Goal: Task Accomplishment & Management: Use online tool/utility

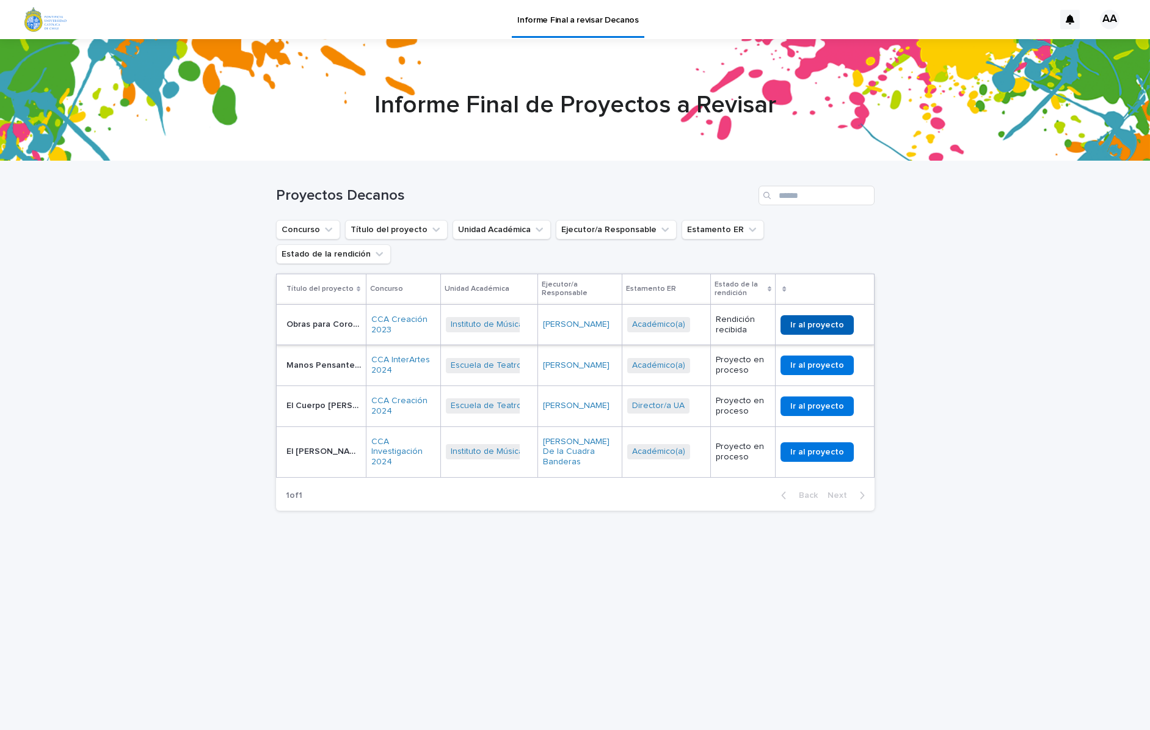
click at [810, 321] on span "Ir al proyecto" at bounding box center [817, 325] width 54 height 9
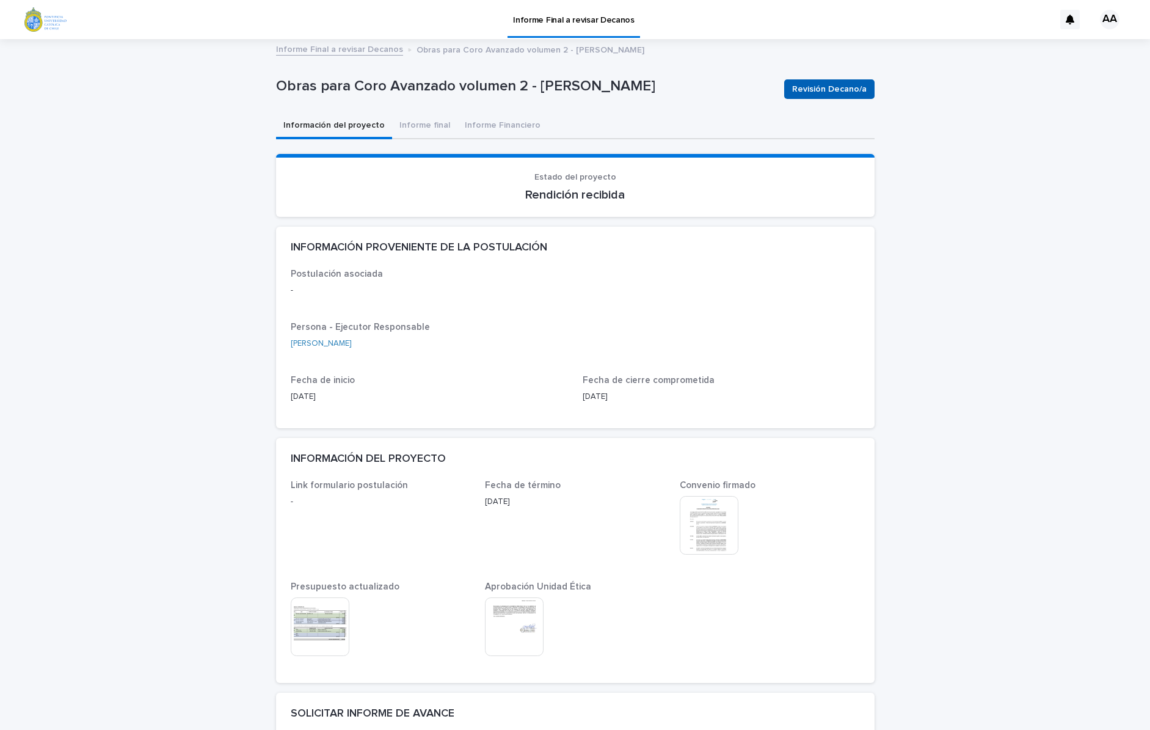
click at [817, 91] on span "Revisión Decano/a" at bounding box center [829, 89] width 75 height 12
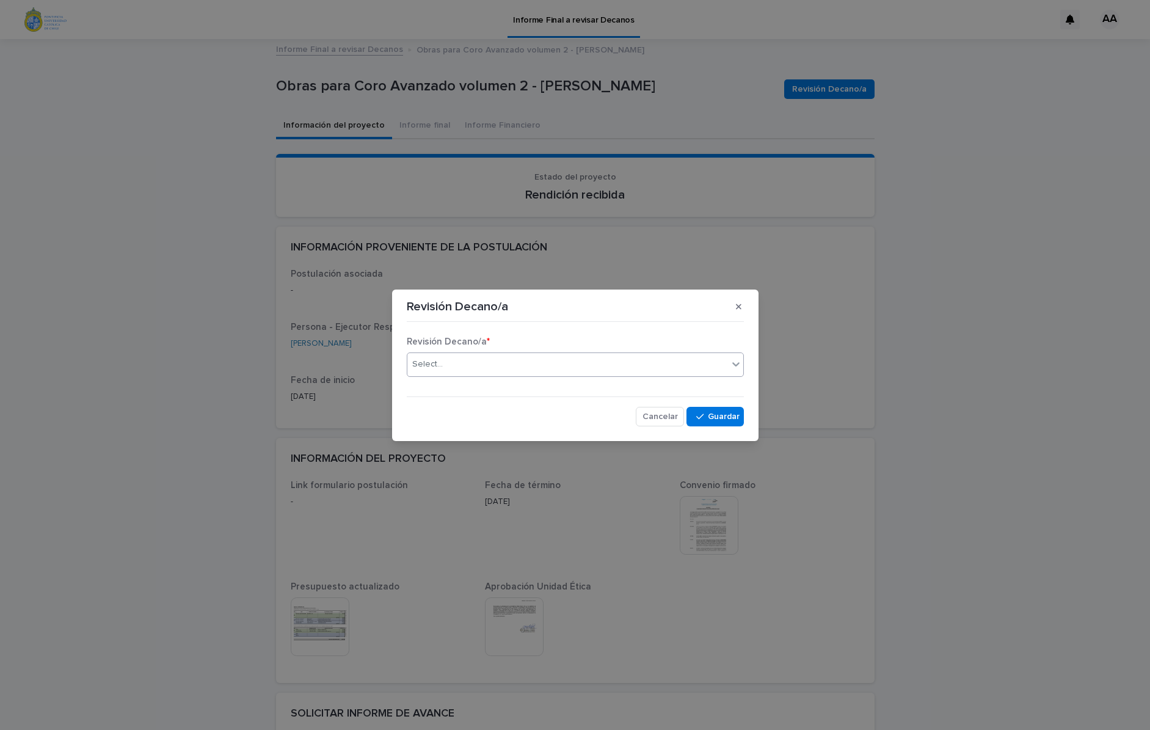
click at [729, 365] on div at bounding box center [736, 364] width 15 height 22
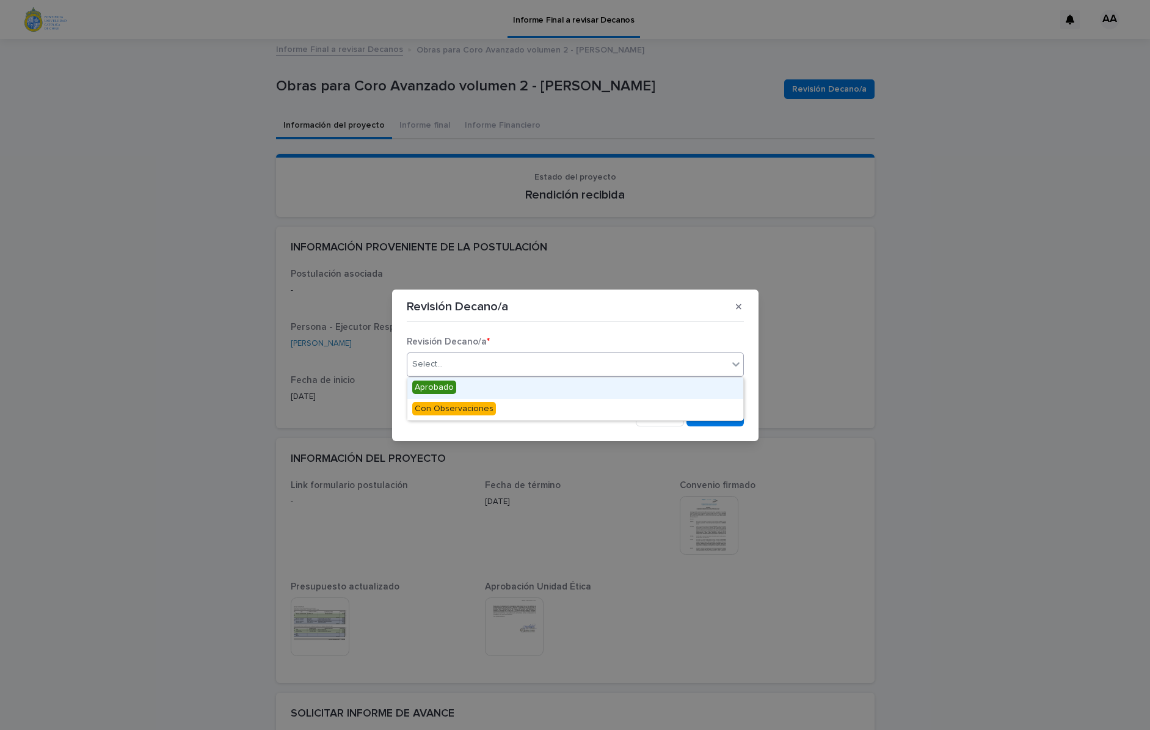
click at [630, 390] on div "Aprobado" at bounding box center [575, 387] width 336 height 21
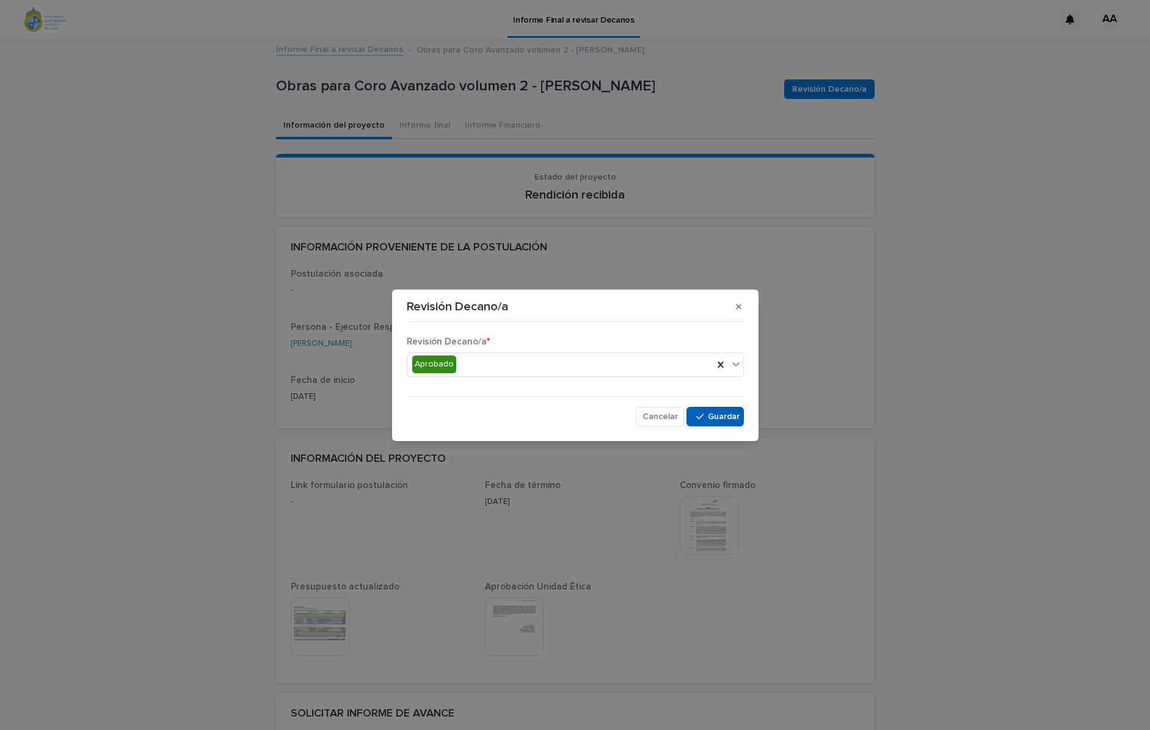
click at [730, 417] on span "Save" at bounding box center [724, 416] width 20 height 9
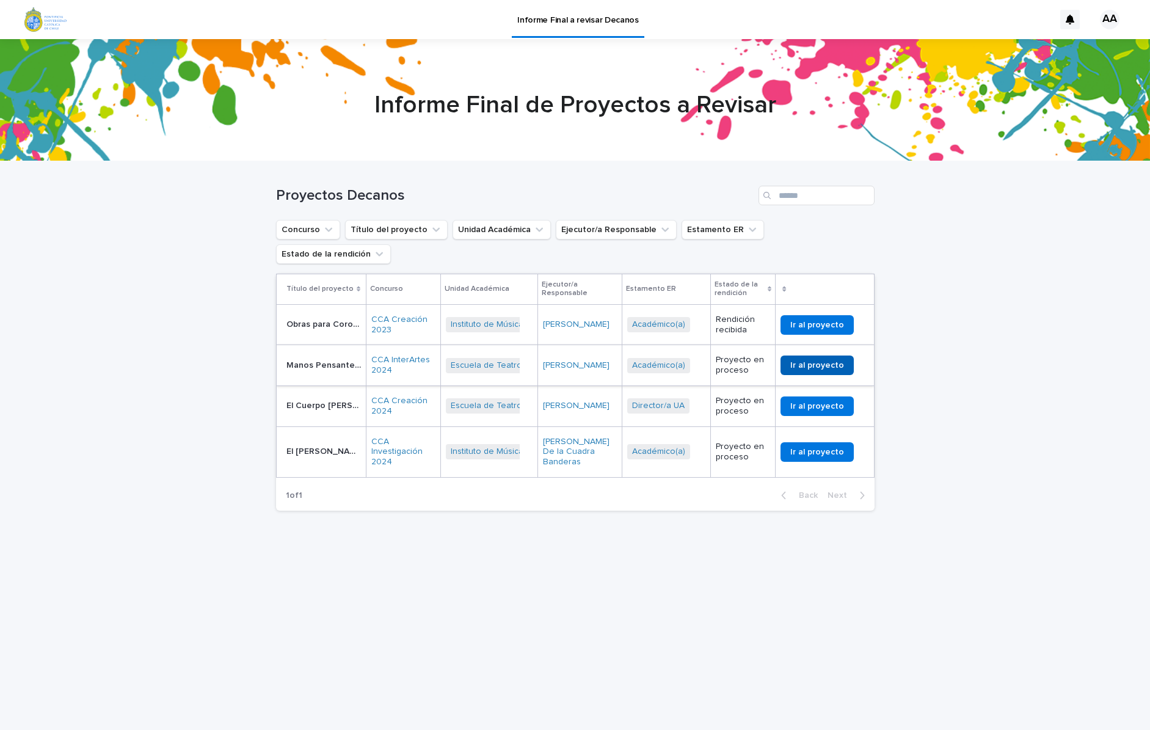
click at [819, 355] on link "Ir al proyecto" at bounding box center [816, 365] width 73 height 20
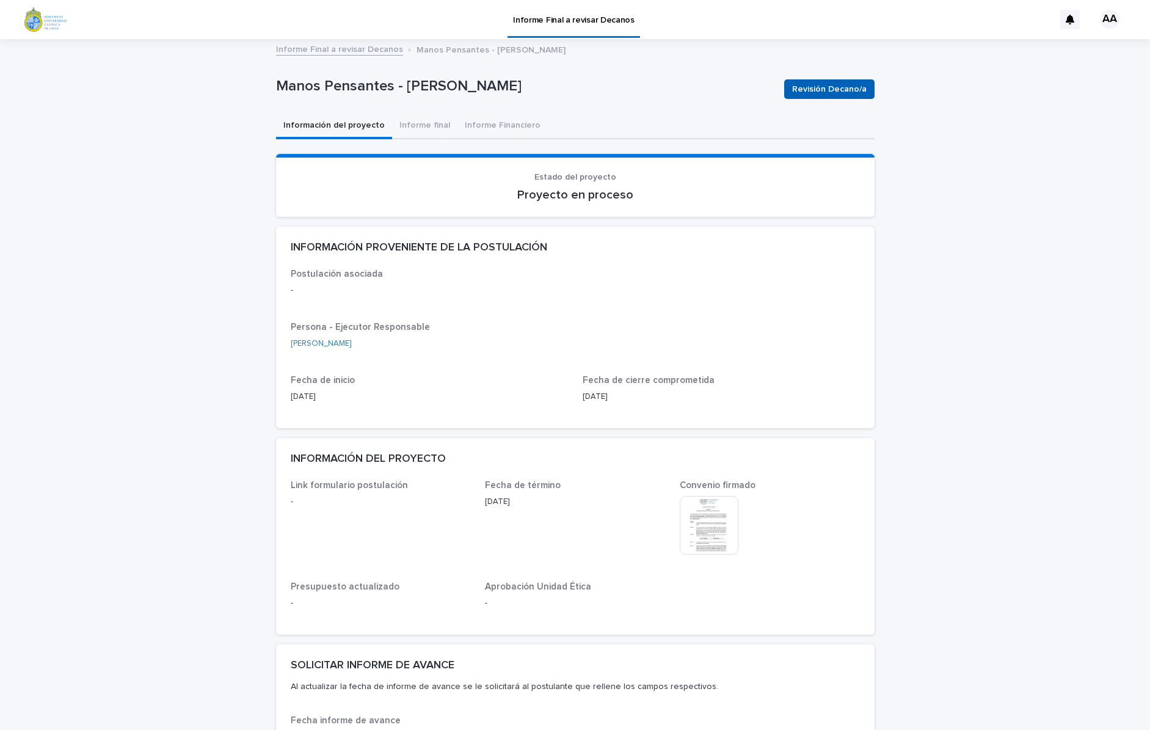
click at [820, 81] on button "Revisión Decano/a" at bounding box center [829, 89] width 90 height 20
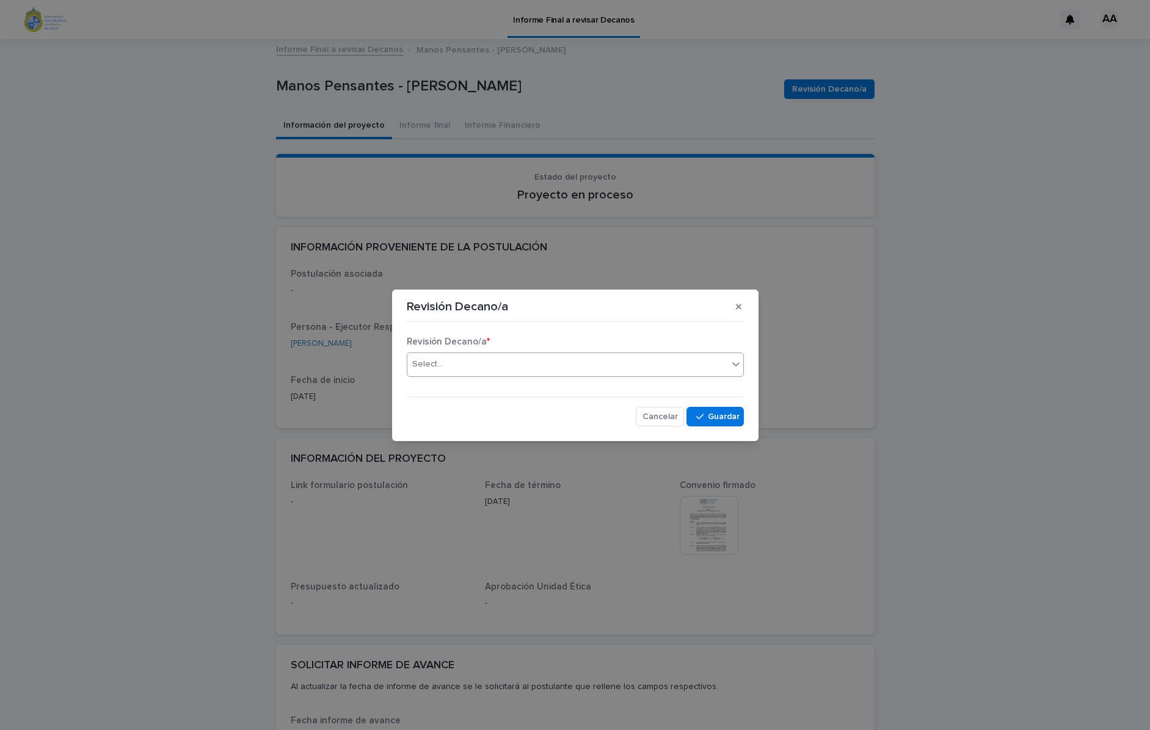
click at [676, 356] on div "Select..." at bounding box center [567, 364] width 321 height 20
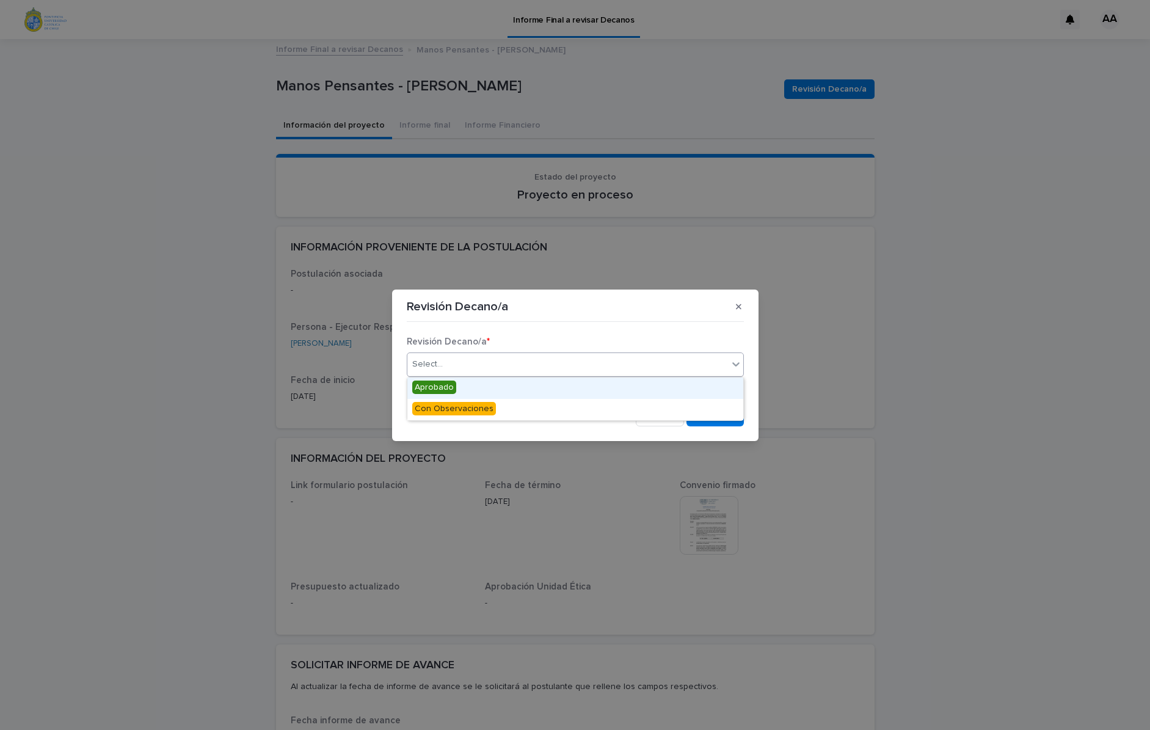
click at [671, 381] on div "Aprobado" at bounding box center [575, 387] width 336 height 21
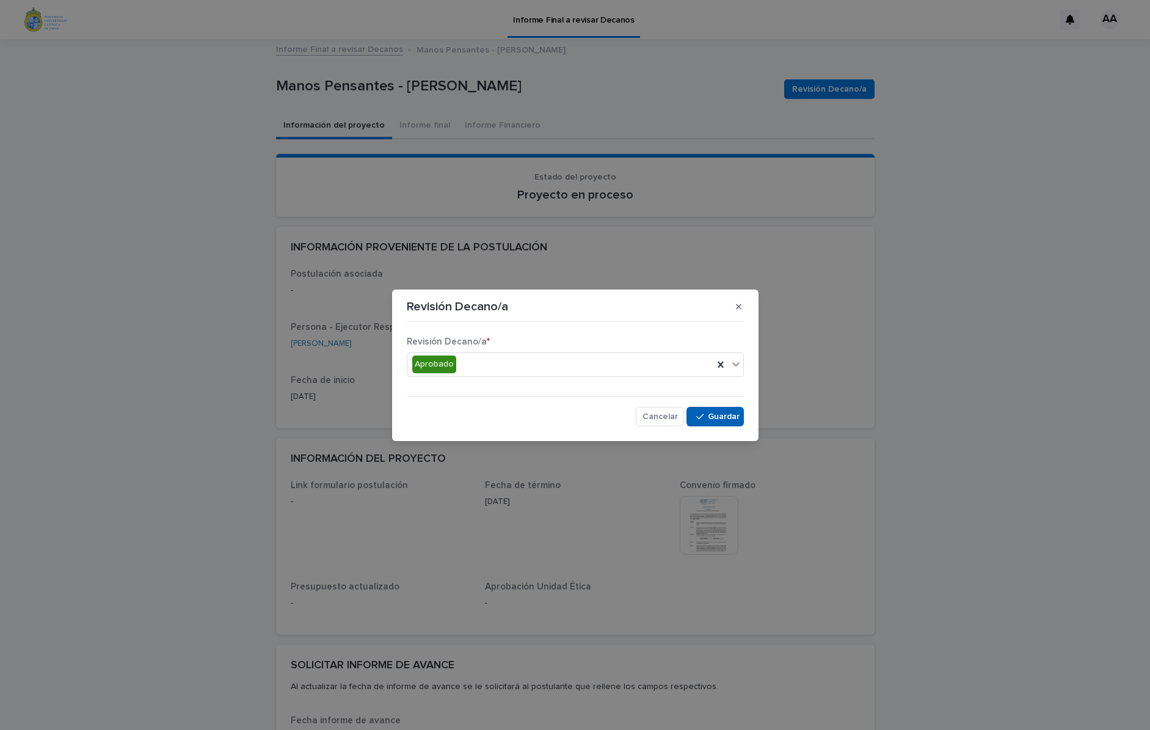
click at [722, 415] on span "Save" at bounding box center [724, 416] width 20 height 9
